Goal: Information Seeking & Learning: Compare options

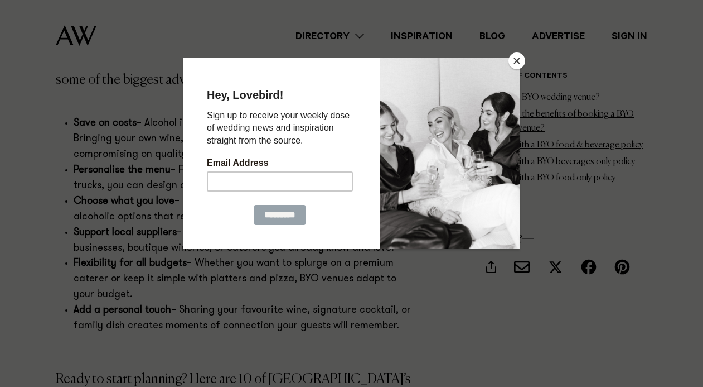
scroll to position [1334, 0]
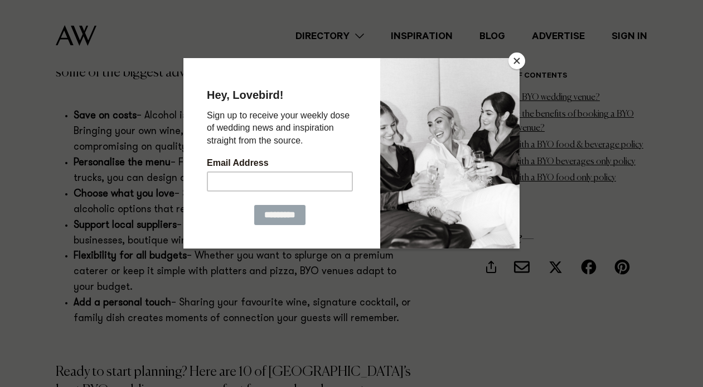
click at [520, 62] on button "Close" at bounding box center [517, 60] width 17 height 17
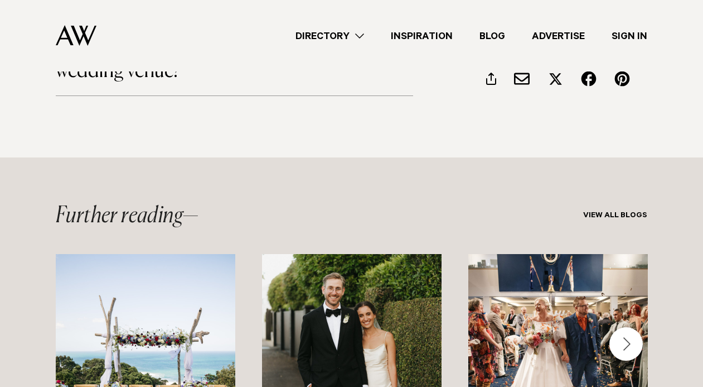
scroll to position [6829, 0]
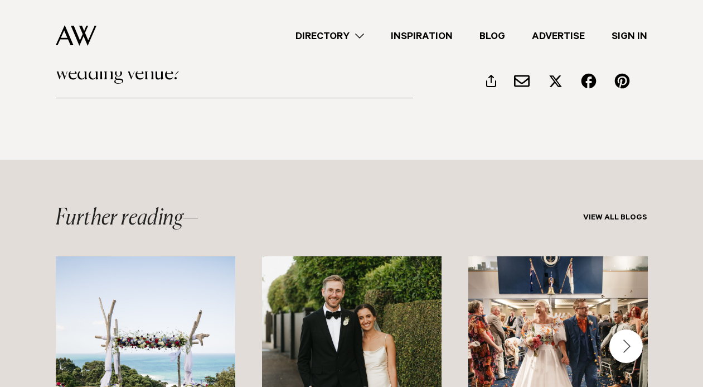
drag, startPoint x: 108, startPoint y: 81, endPoint x: 496, endPoint y: 20, distance: 392.4
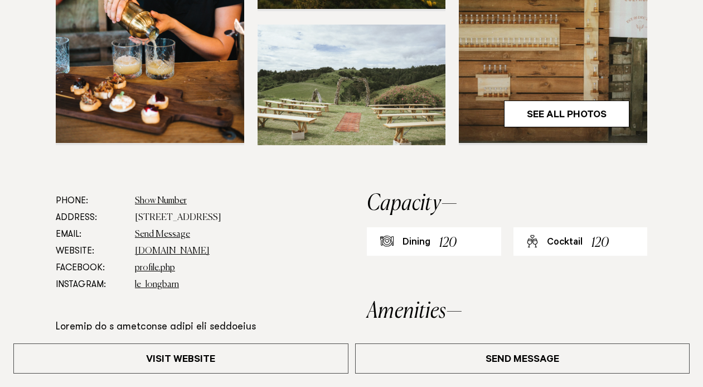
scroll to position [446, 0]
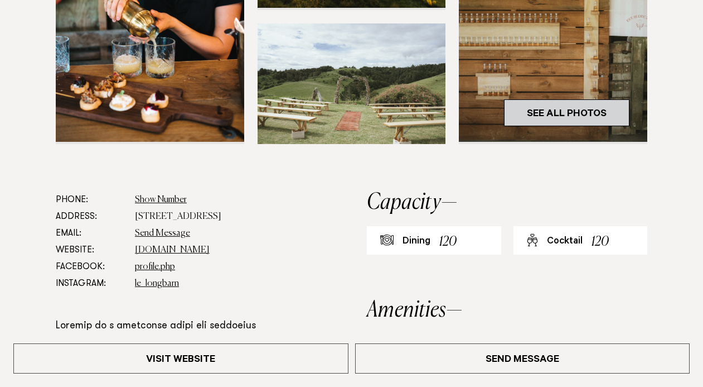
click at [566, 112] on link "See All Photos" at bounding box center [567, 112] width 126 height 27
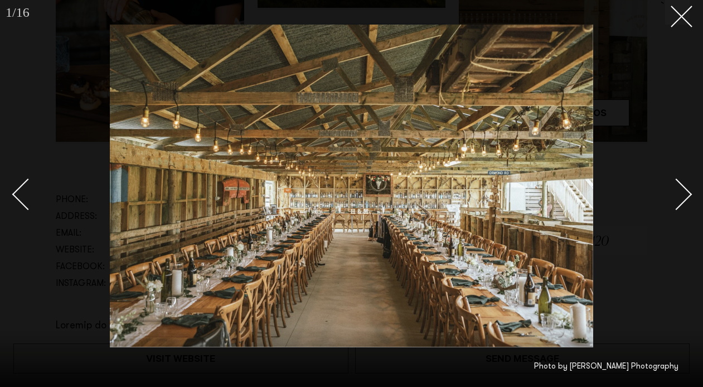
click at [677, 191] on div "Next slide" at bounding box center [677, 194] width 32 height 32
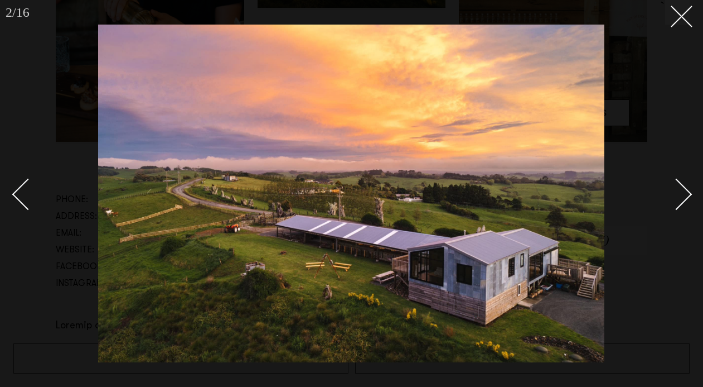
click at [677, 191] on div "Next slide" at bounding box center [677, 194] width 32 height 32
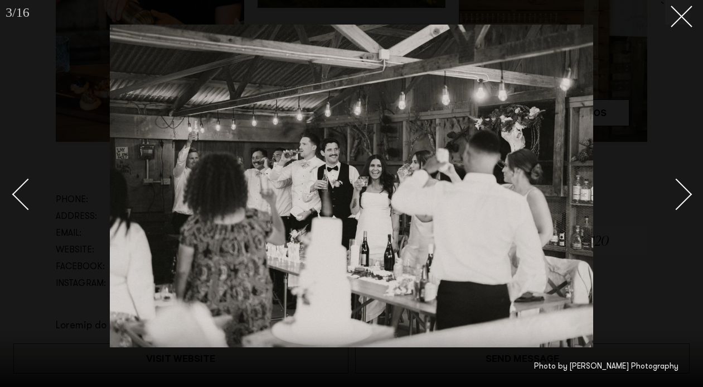
click at [679, 192] on div "Next slide" at bounding box center [677, 194] width 32 height 32
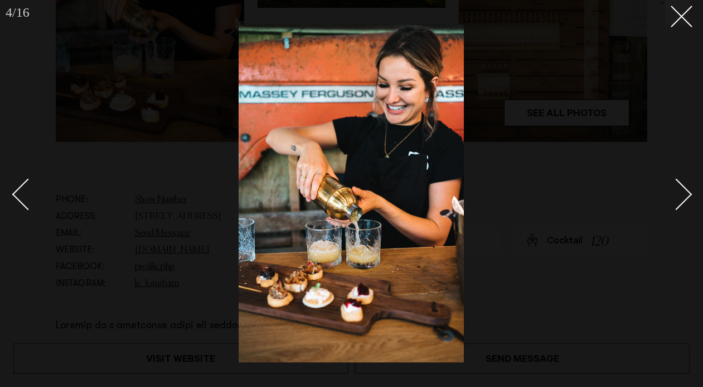
click at [679, 192] on div "Next slide" at bounding box center [677, 194] width 32 height 32
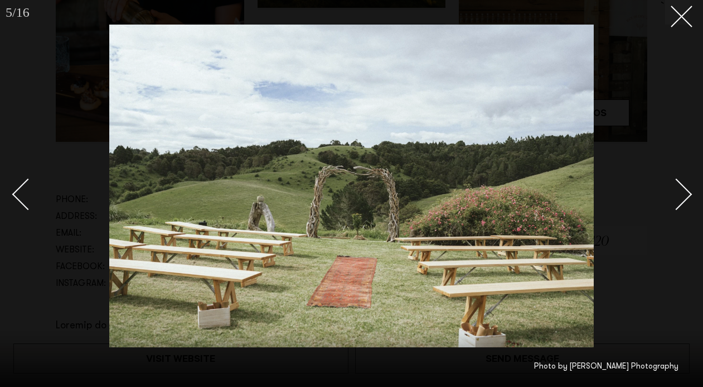
click at [682, 193] on div "Next slide" at bounding box center [677, 194] width 32 height 32
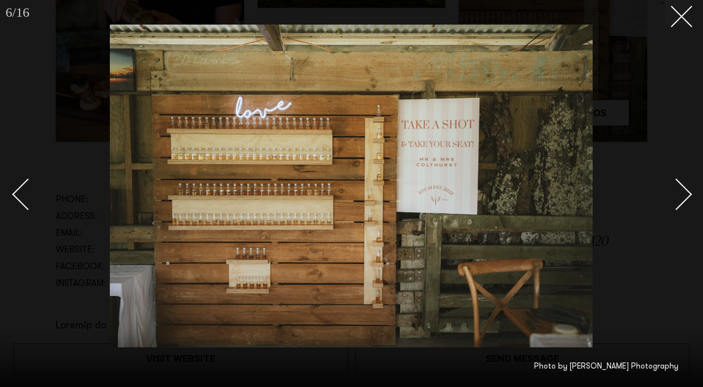
click at [684, 197] on div "Next slide" at bounding box center [677, 194] width 32 height 32
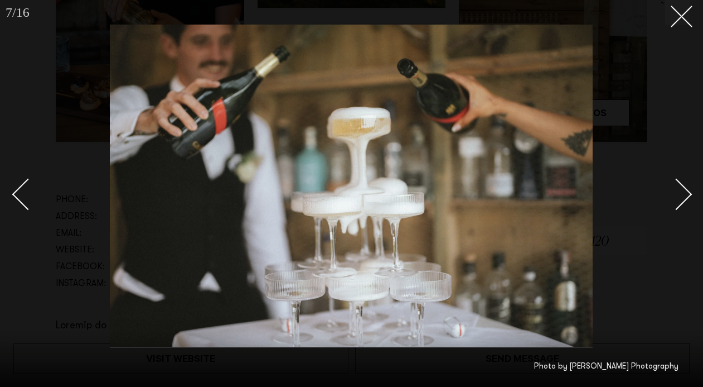
click at [684, 197] on div "Next slide" at bounding box center [677, 194] width 32 height 32
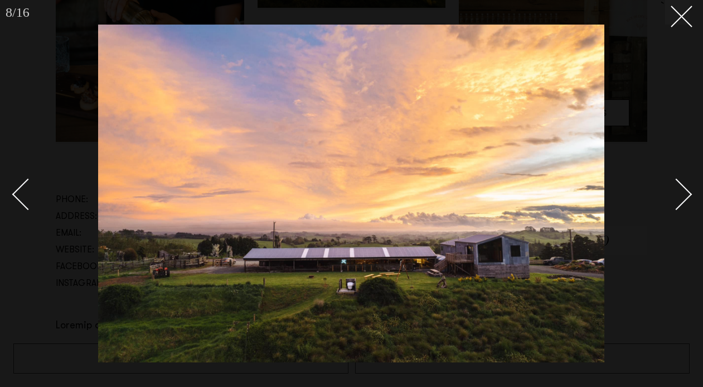
click at [684, 197] on div "Next slide" at bounding box center [677, 194] width 32 height 32
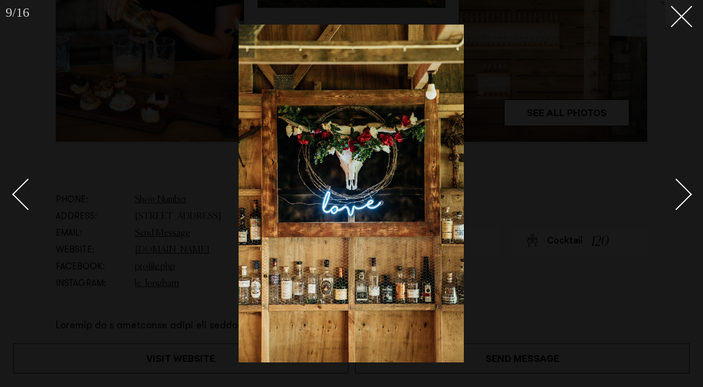
click at [684, 197] on div "Next slide" at bounding box center [677, 194] width 32 height 32
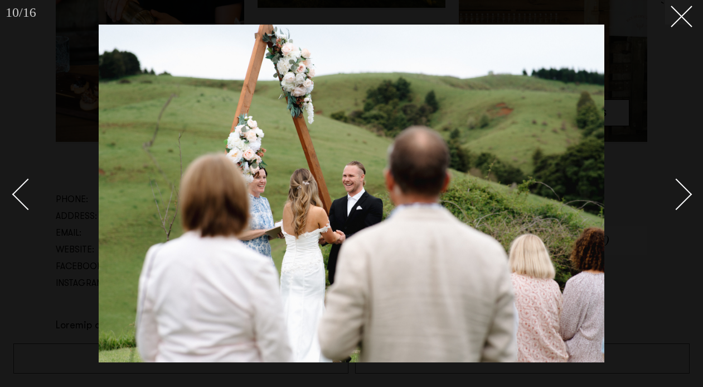
click at [684, 197] on div "Next slide" at bounding box center [677, 194] width 32 height 32
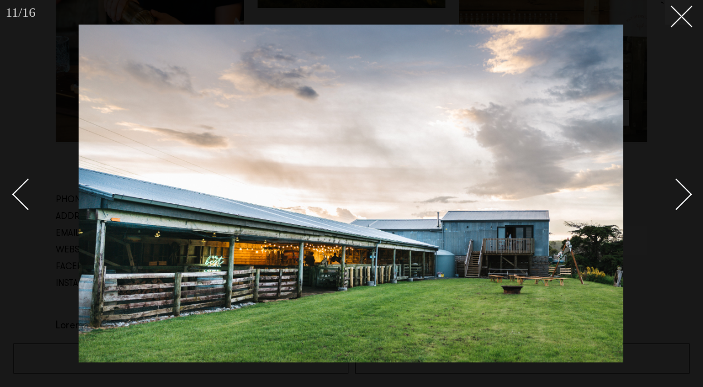
click at [684, 197] on div "Next slide" at bounding box center [677, 194] width 32 height 32
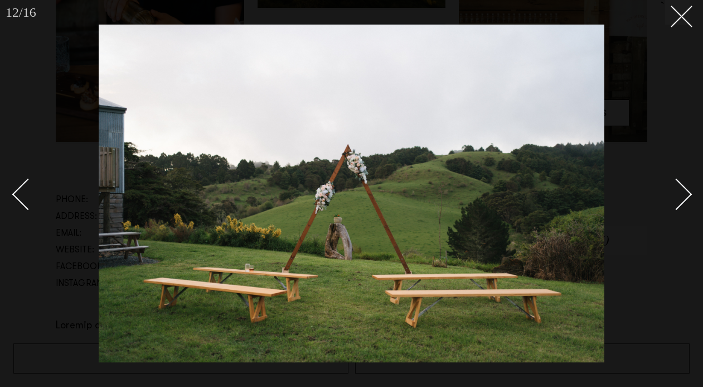
click at [684, 197] on div "Next slide" at bounding box center [677, 194] width 32 height 32
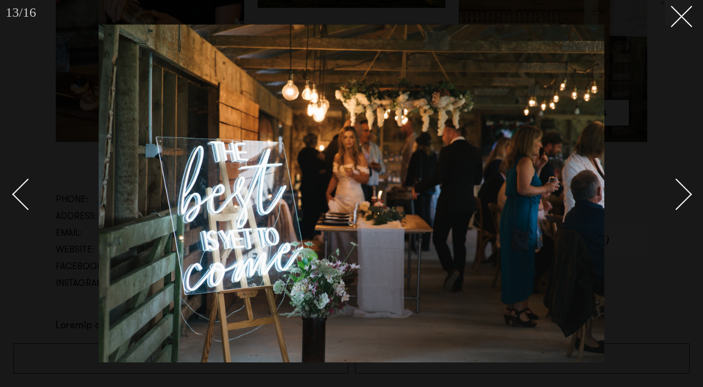
click at [684, 197] on div "Next slide" at bounding box center [677, 194] width 32 height 32
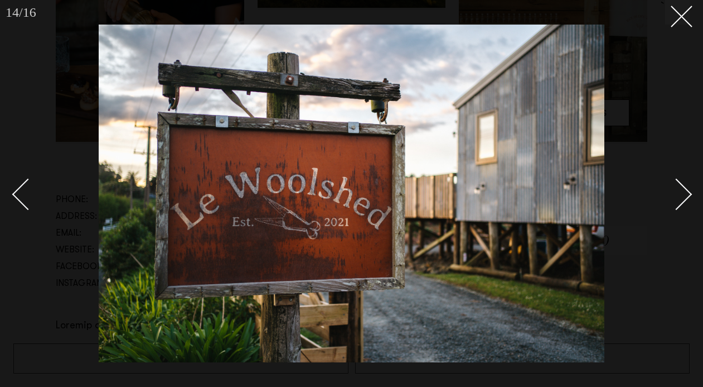
click at [684, 197] on div "Next slide" at bounding box center [677, 194] width 32 height 32
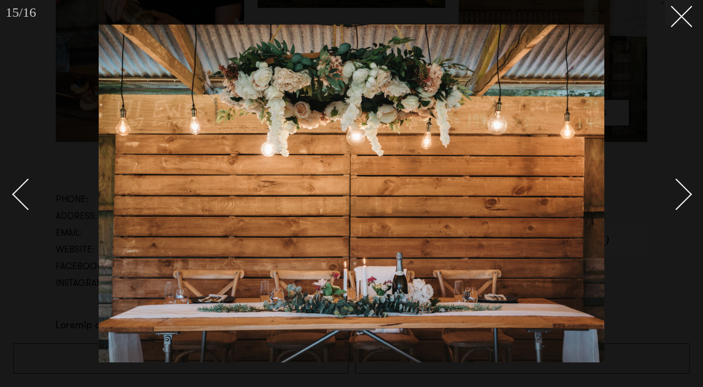
click at [683, 196] on div "Next slide" at bounding box center [677, 194] width 32 height 32
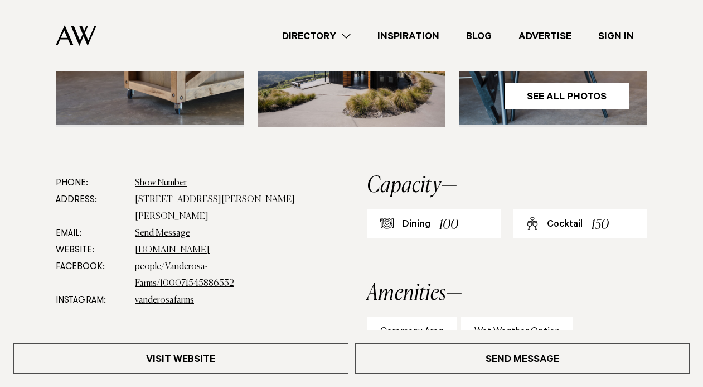
scroll to position [437, 0]
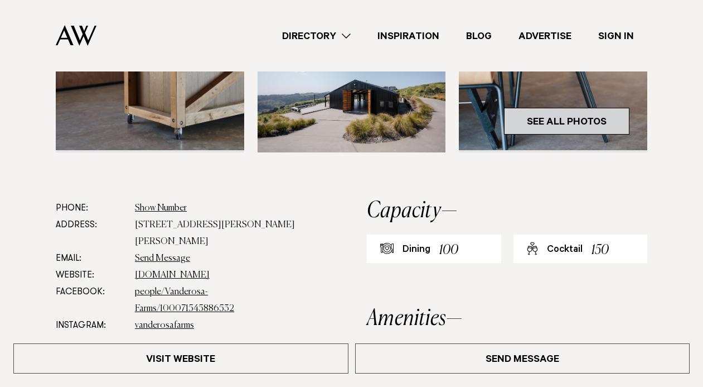
click at [580, 111] on link "See All Photos" at bounding box center [567, 121] width 126 height 27
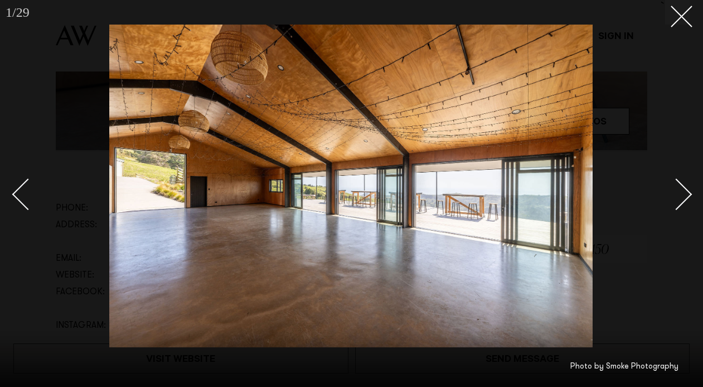
click at [678, 204] on div "Next slide" at bounding box center [677, 194] width 32 height 32
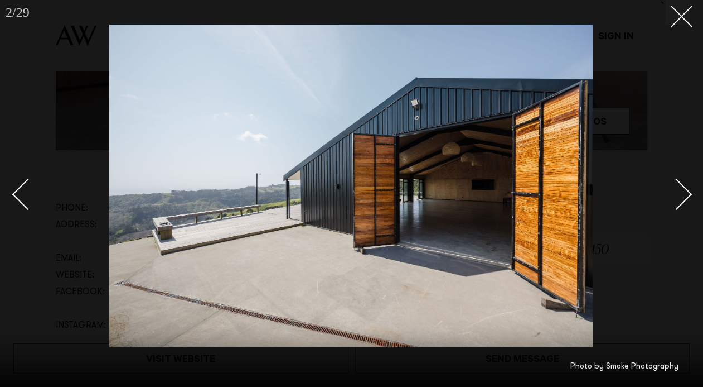
click at [678, 204] on div "Next slide" at bounding box center [677, 194] width 32 height 32
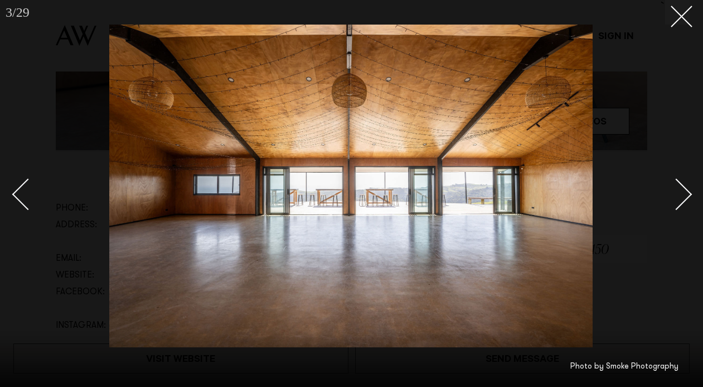
click at [678, 204] on div "Next slide" at bounding box center [677, 194] width 32 height 32
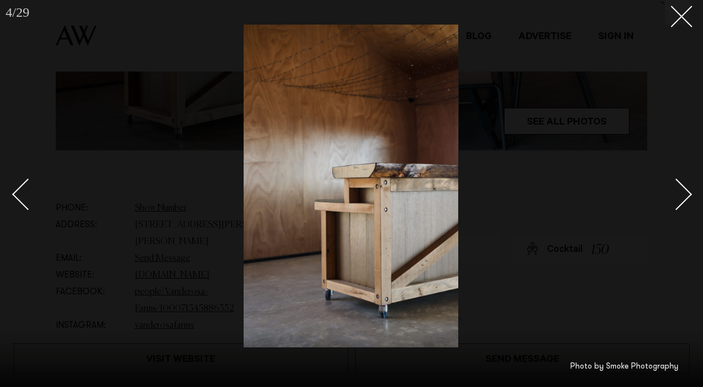
click at [678, 204] on div "Next slide" at bounding box center [677, 194] width 32 height 32
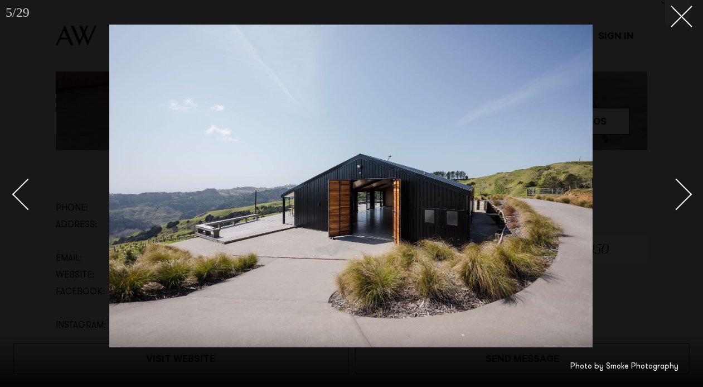
click at [678, 204] on div "Next slide" at bounding box center [677, 194] width 32 height 32
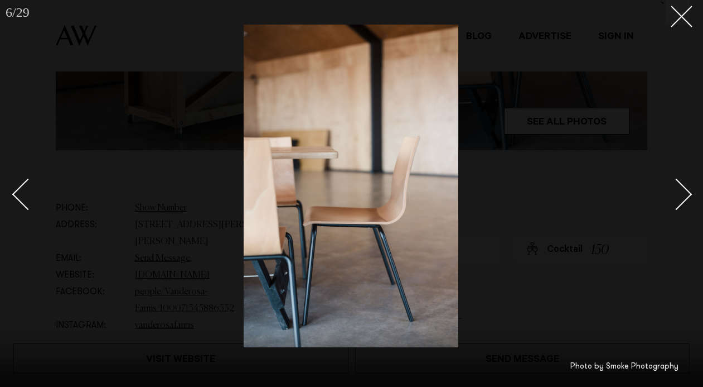
click at [678, 204] on div "Next slide" at bounding box center [677, 194] width 32 height 32
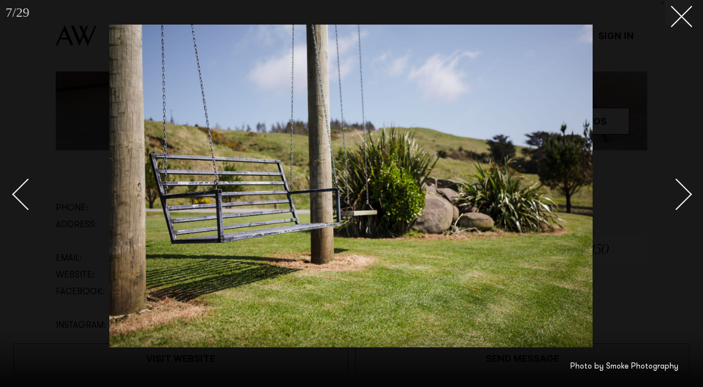
click at [678, 202] on div "Next slide" at bounding box center [677, 194] width 32 height 32
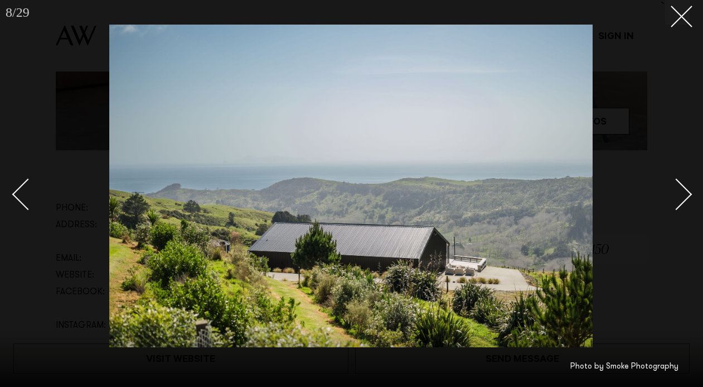
click at [678, 202] on div "Next slide" at bounding box center [677, 194] width 32 height 32
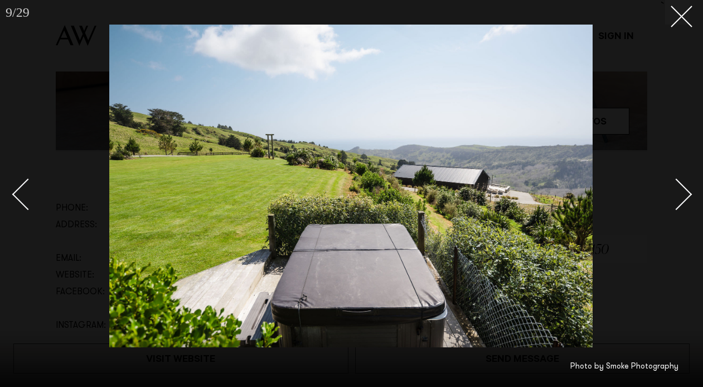
click at [678, 202] on div "Next slide" at bounding box center [677, 194] width 32 height 32
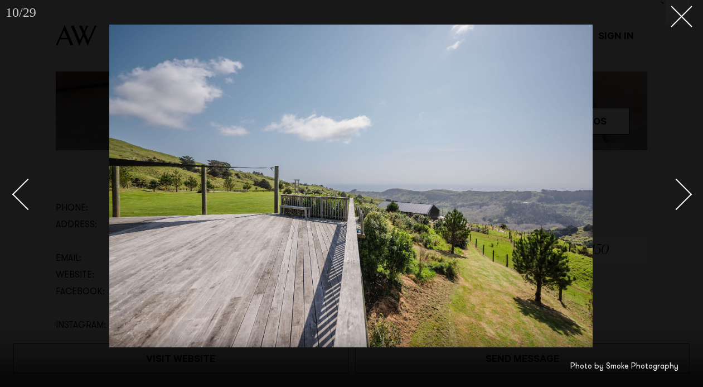
click at [678, 202] on div "Next slide" at bounding box center [677, 194] width 32 height 32
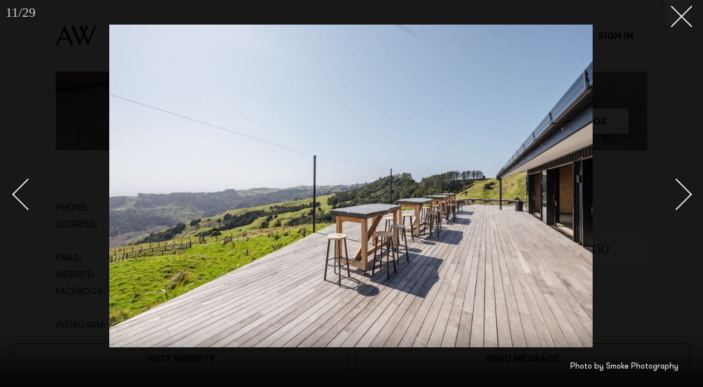
click at [678, 202] on div "Next slide" at bounding box center [677, 194] width 32 height 32
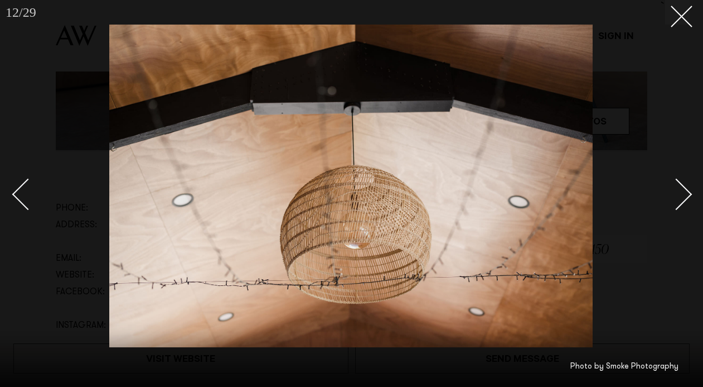
click at [678, 202] on div "Next slide" at bounding box center [677, 194] width 32 height 32
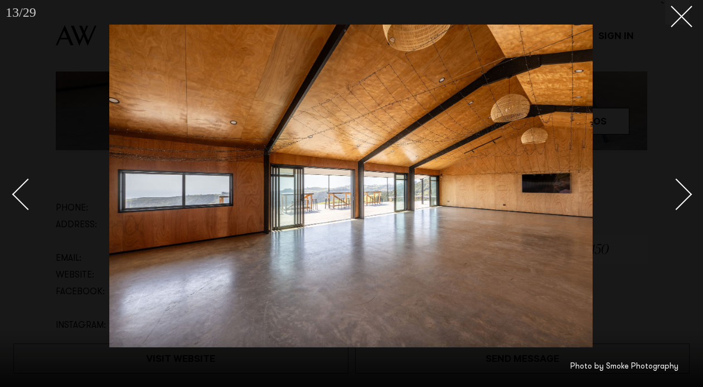
click at [678, 202] on div "Next slide" at bounding box center [677, 194] width 32 height 32
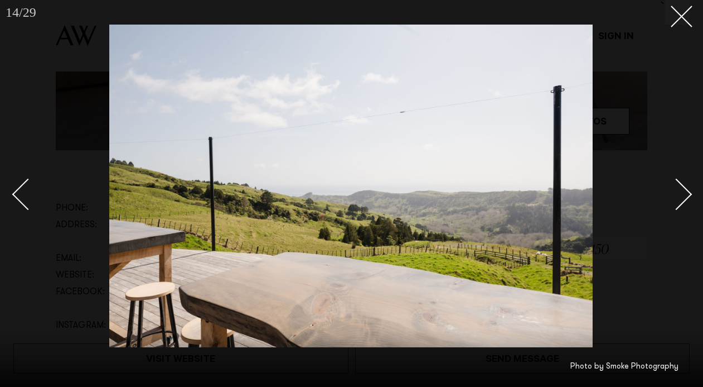
click at [678, 202] on div "Next slide" at bounding box center [677, 194] width 32 height 32
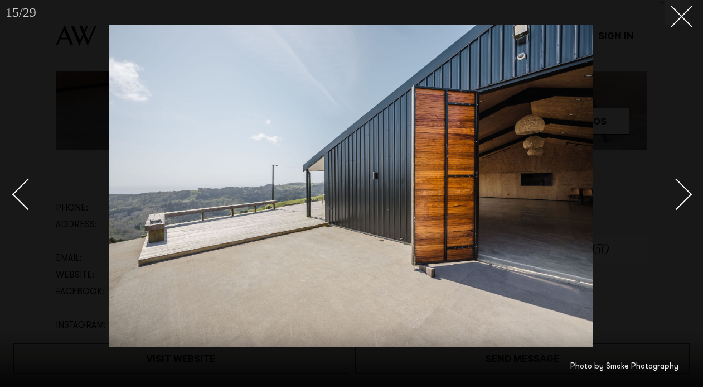
click at [678, 202] on div "Next slide" at bounding box center [677, 194] width 32 height 32
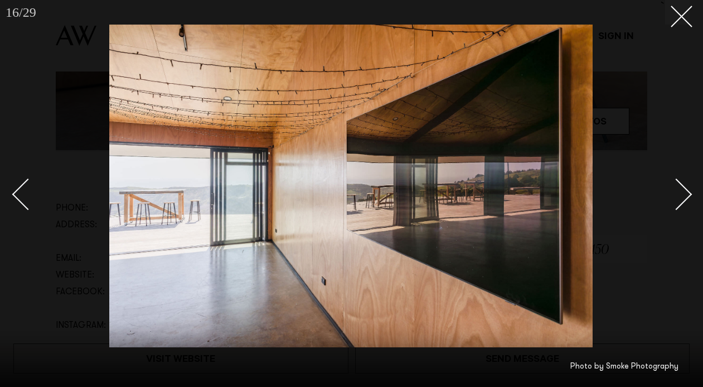
click at [678, 202] on div "Next slide" at bounding box center [677, 194] width 32 height 32
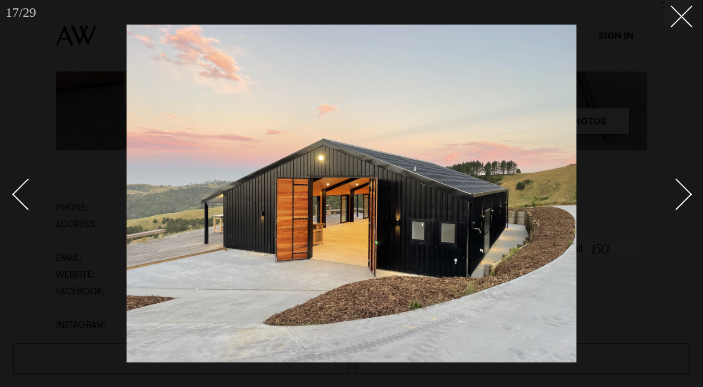
click at [681, 186] on div "Next slide" at bounding box center [677, 194] width 32 height 32
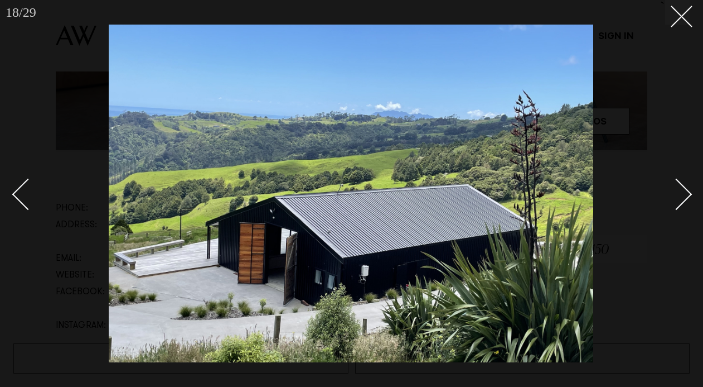
click at [681, 185] on div "Next slide" at bounding box center [677, 194] width 32 height 32
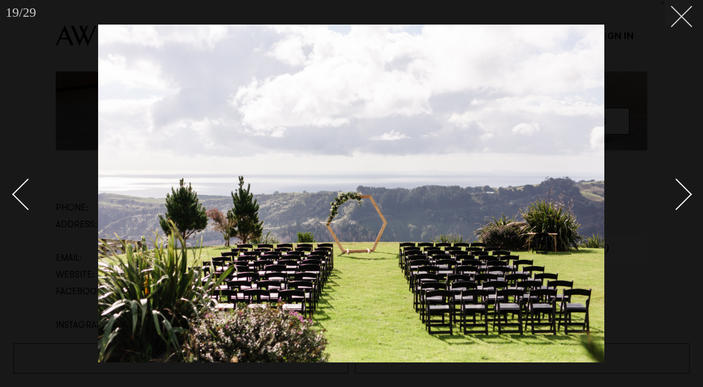
click at [679, 14] on line at bounding box center [682, 16] width 21 height 21
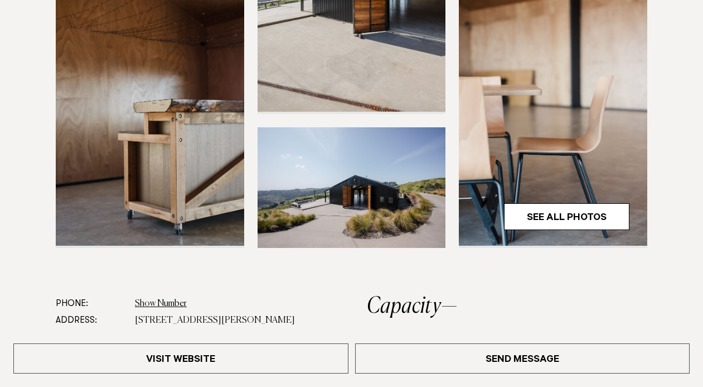
scroll to position [495, 0]
